Goal: Find specific page/section: Find specific page/section

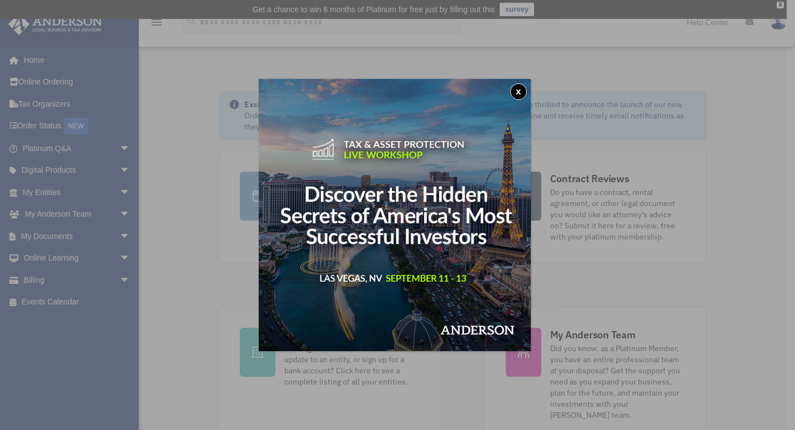
click at [729, 213] on div "x" at bounding box center [397, 215] width 795 height 430
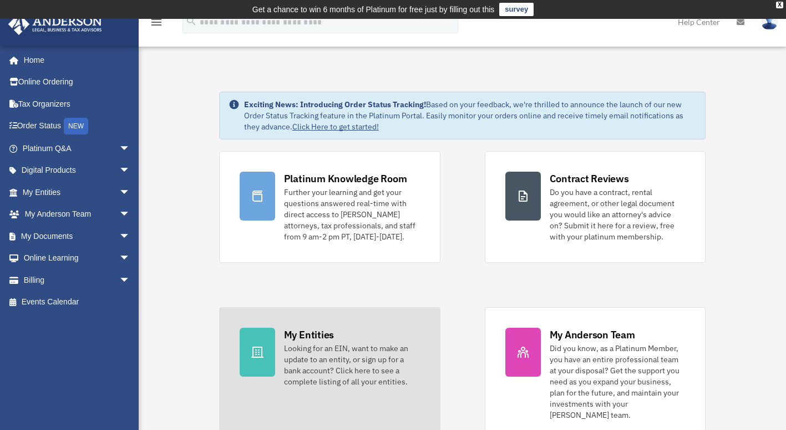
click at [299, 355] on div "Looking for an EIN, want to make an update to an entity, or sign up for a bank …" at bounding box center [352, 364] width 136 height 44
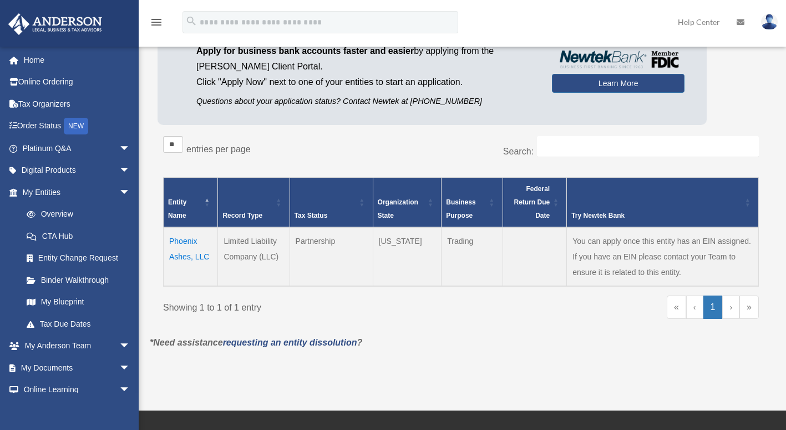
scroll to position [122, 0]
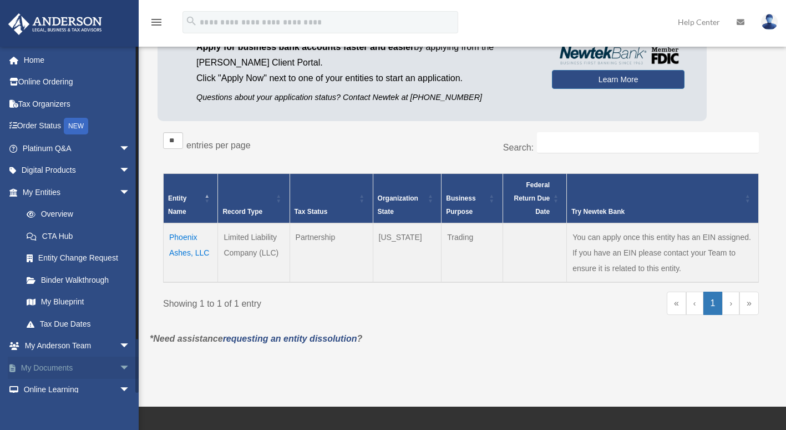
click at [119, 366] on span "arrow_drop_down" at bounding box center [130, 367] width 22 height 23
click at [60, 392] on link "Box" at bounding box center [82, 389] width 132 height 22
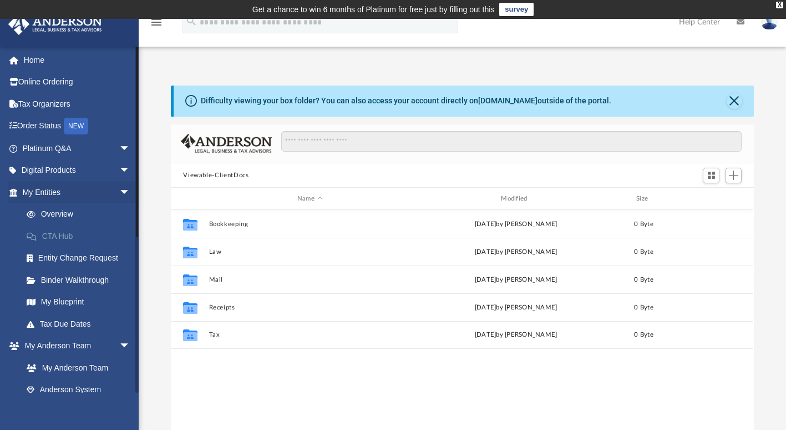
scroll to position [244, 574]
click at [99, 277] on link "Binder Walkthrough" at bounding box center [82, 280] width 132 height 22
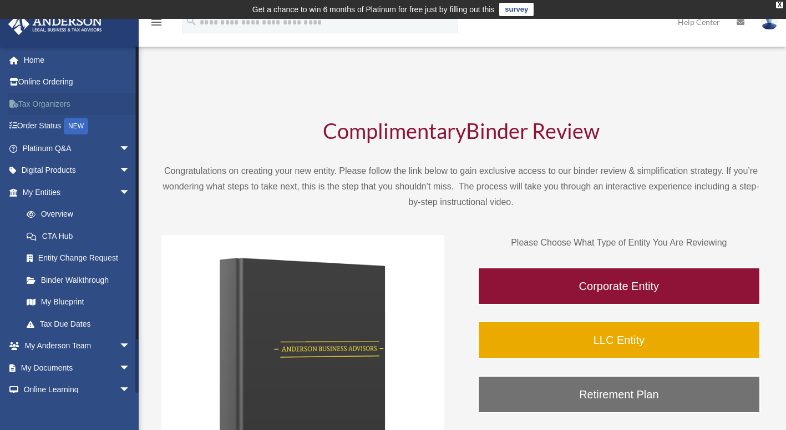
click at [47, 104] on link "Tax Organizers" at bounding box center [77, 104] width 139 height 22
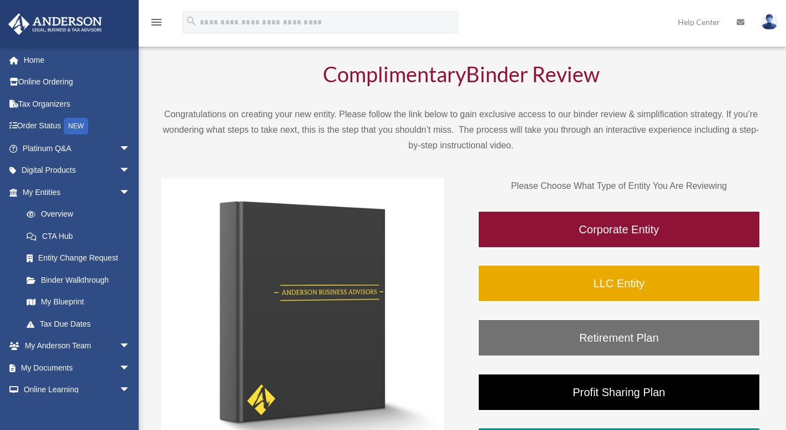
scroll to position [55, 0]
